Goal: Task Accomplishment & Management: Manage account settings

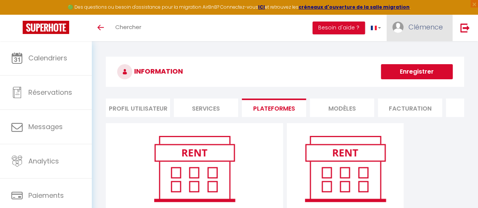
click at [428, 28] on span "Clémence" at bounding box center [426, 26] width 34 height 9
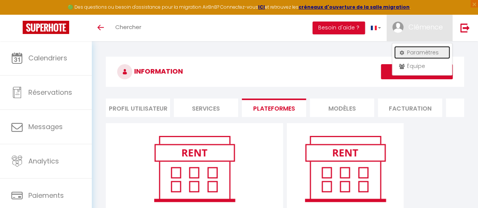
click at [411, 55] on link "Paramètres" at bounding box center [422, 52] width 56 height 13
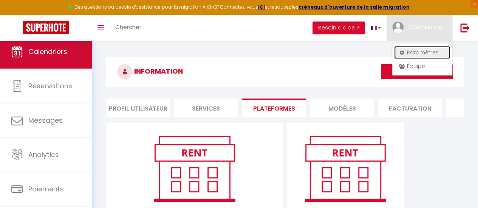
click at [64, 50] on span "Calendriers" at bounding box center [47, 51] width 39 height 9
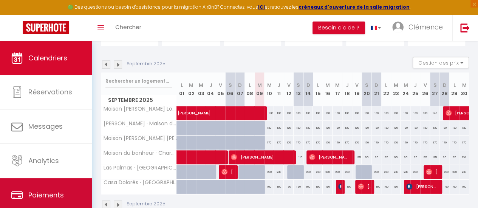
scroll to position [56, 0]
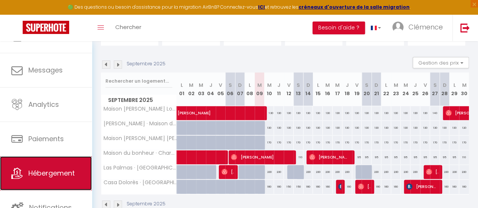
click at [34, 172] on span "Hébergement" at bounding box center [51, 173] width 47 height 9
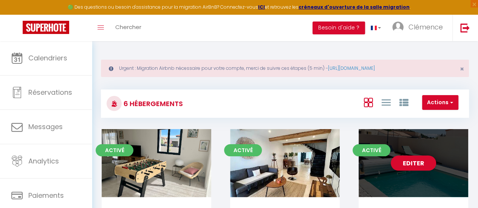
click at [392, 157] on div "Editer" at bounding box center [414, 163] width 110 height 68
select select "3"
select select "2"
select select "1"
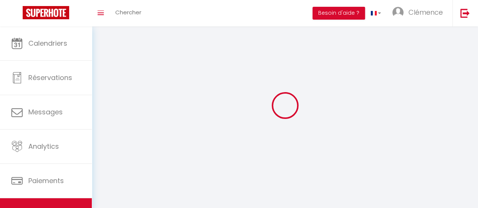
select select
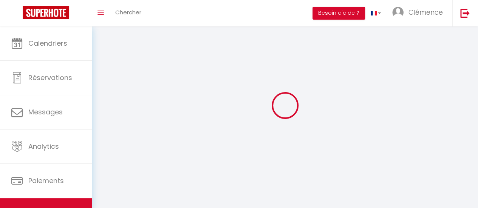
select select
checkbox input "false"
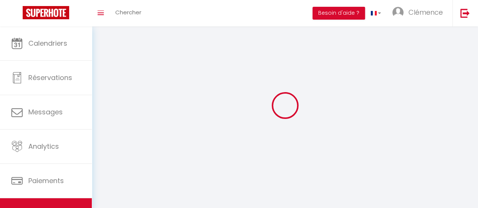
select select
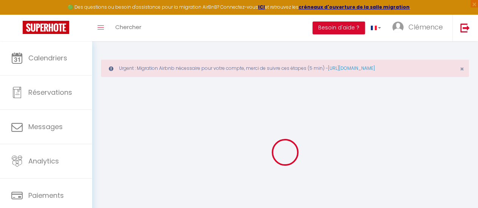
select select "+ 22 %"
select select "+ 20 %"
select select
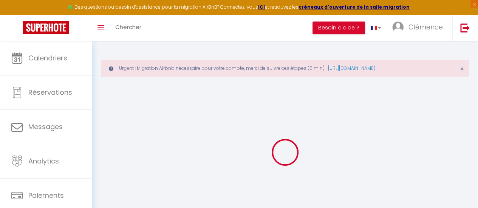
checkbox input "false"
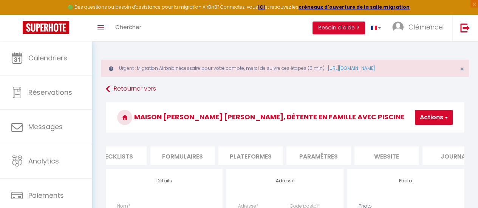
scroll to position [0, 322]
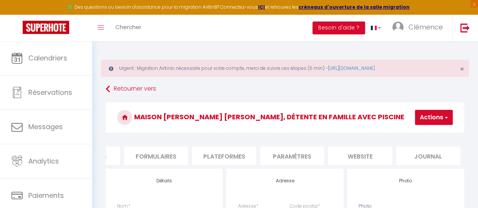
select select
checkbox input "false"
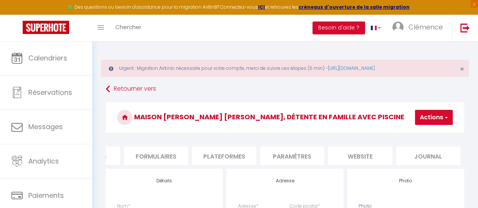
checkbox input "false"
click at [238, 157] on li "Plateformes" at bounding box center [224, 156] width 64 height 19
select select "8574-1101390901943375524"
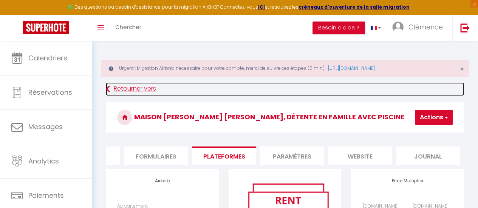
click at [113, 90] on link "Retourner vers" at bounding box center [285, 89] width 358 height 14
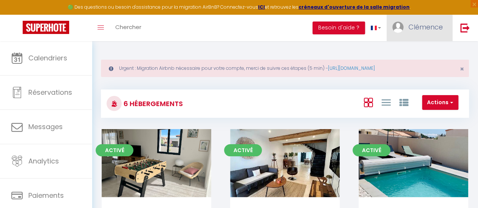
click at [426, 20] on link "Clémence" at bounding box center [420, 28] width 66 height 26
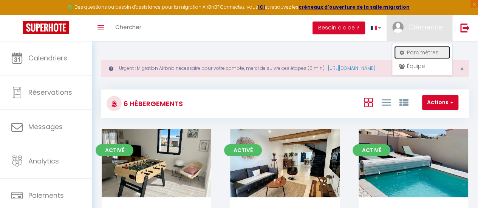
click at [417, 48] on link "Paramètres" at bounding box center [422, 52] width 56 height 13
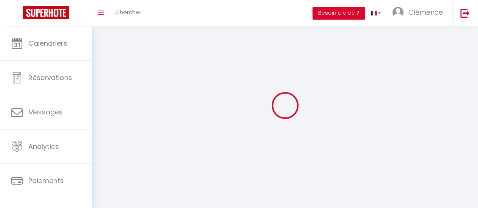
type input "Clémence"
type input "Castan"
type input "0629593222"
type input "[STREET_ADDRESS]"
type input "11480"
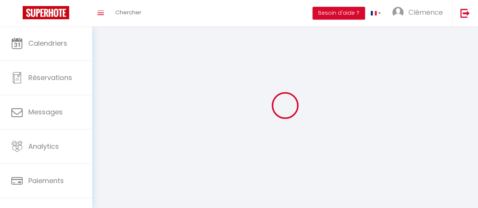
type input "LA PALME"
type input "x90ap4c06vvCThGU25Tqifepi"
type input "9G8CjMth9wJ2pjO6jKdCiywWb"
type input "[URL][DOMAIN_NAME]"
select select "28"
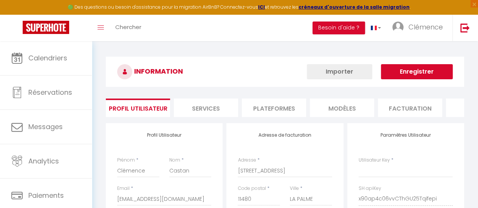
type input "x90ap4c06vvCThGU25Tqifepi"
type input "9G8CjMth9wJ2pjO6jKdCiywWb"
type input "[URL][DOMAIN_NAME]"
select select "fr"
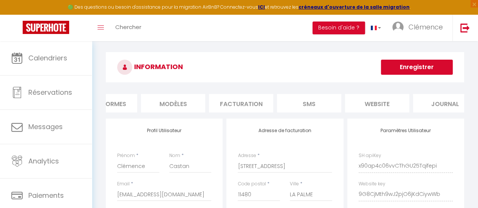
scroll to position [0, 170]
click at [237, 102] on li "Facturation" at bounding box center [240, 103] width 64 height 19
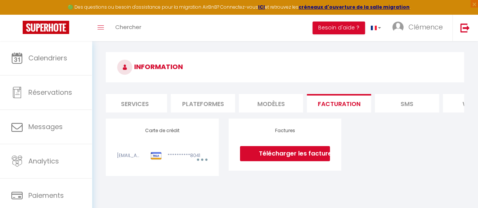
scroll to position [0, 71]
click at [192, 104] on li "Plateformes" at bounding box center [203, 103] width 64 height 19
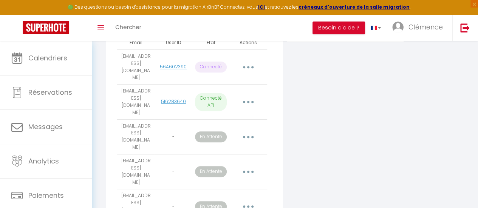
scroll to position [190, 0]
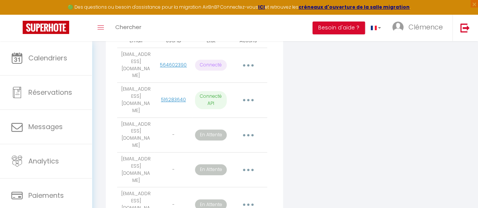
click at [248, 128] on button "button" at bounding box center [249, 135] width 20 height 14
